Goal: Information Seeking & Learning: Learn about a topic

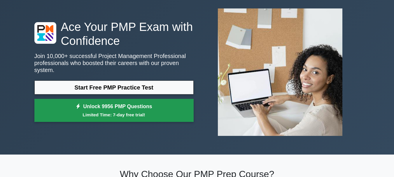
scroll to position [29, 0]
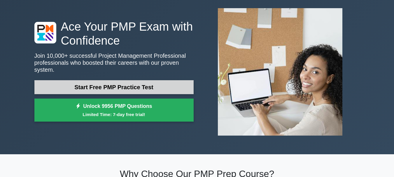
click at [116, 83] on link "Start Free PMP Practice Test" at bounding box center [113, 87] width 159 height 14
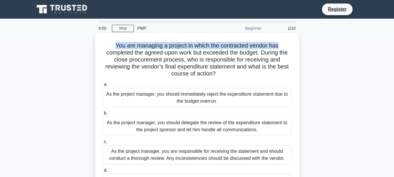
drag, startPoint x: 114, startPoint y: 45, endPoint x: 295, endPoint y: 43, distance: 180.3
click at [295, 43] on div "You are managing a project in which the contracted vendor has completed the agr…" at bounding box center [197, 117] width 200 height 164
click at [228, 44] on h5 "You are managing a project in which the contracted vendor has completed the agr…" at bounding box center [197, 60] width 190 height 36
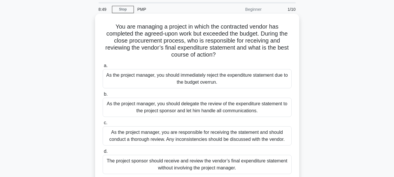
scroll to position [29, 0]
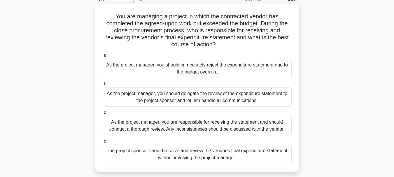
click at [138, 125] on div "As the project manager, you are responsible for receiving the statement and sho…" at bounding box center [197, 125] width 189 height 19
click at [103, 115] on input "c. As the project manager, you are responsible for receiving the statement and …" at bounding box center [103, 113] width 0 height 4
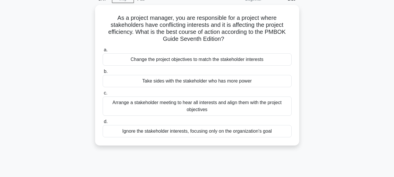
click at [138, 125] on label "d. Ignore the stakeholder interests, focusing only on the organization's goal" at bounding box center [197, 127] width 189 height 19
click at [103, 124] on input "d. Ignore the stakeholder interests, focusing only on the organization's goal" at bounding box center [103, 122] width 0 height 4
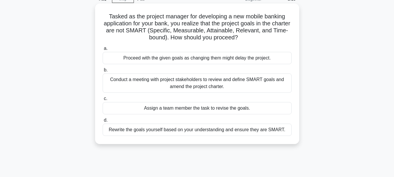
click at [188, 80] on div "Conduct a meeting with project stakeholders to review and define SMART goals an…" at bounding box center [197, 83] width 189 height 19
click at [103, 72] on input "b. Conduct a meeting with project stakeholders to review and define SMART goals…" at bounding box center [103, 70] width 0 height 4
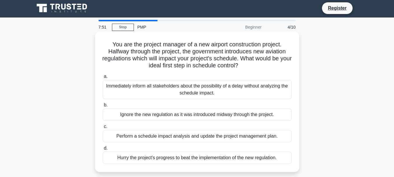
scroll to position [0, 0]
